Goal: Information Seeking & Learning: Learn about a topic

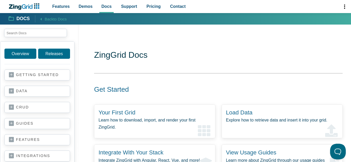
scroll to position [32, 0]
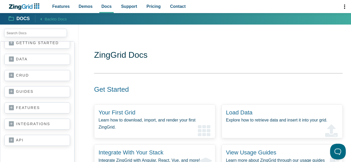
click at [15, 140] on link "api" at bounding box center [37, 140] width 57 height 5
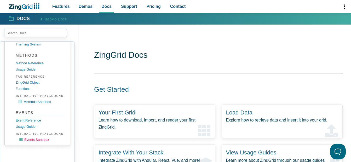
scroll to position [131, 0]
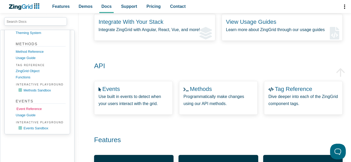
click at [30, 109] on link "Event Reference" at bounding box center [41, 109] width 50 height 6
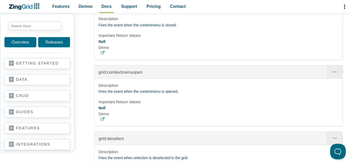
scroll to position [353, 0]
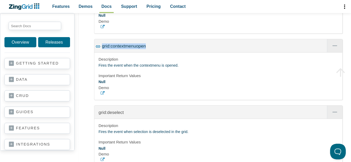
drag, startPoint x: 151, startPoint y: 69, endPoint x: 101, endPoint y: 69, distance: 49.7
click at [101, 53] on div "grid:contextmenuopen" at bounding box center [218, 45] width 248 height 13
copy span "grid:contextmenuopen"
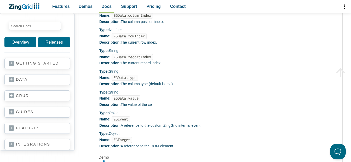
scroll to position [4453, 0]
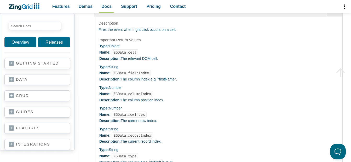
drag, startPoint x: 126, startPoint y: 81, endPoint x: 98, endPoint y: 81, distance: 27.7
click at [98, 16] on div "cell:rightclick" at bounding box center [218, 9] width 248 height 13
copy span "cell:rightclick"
